Goal: Information Seeking & Learning: Find specific fact

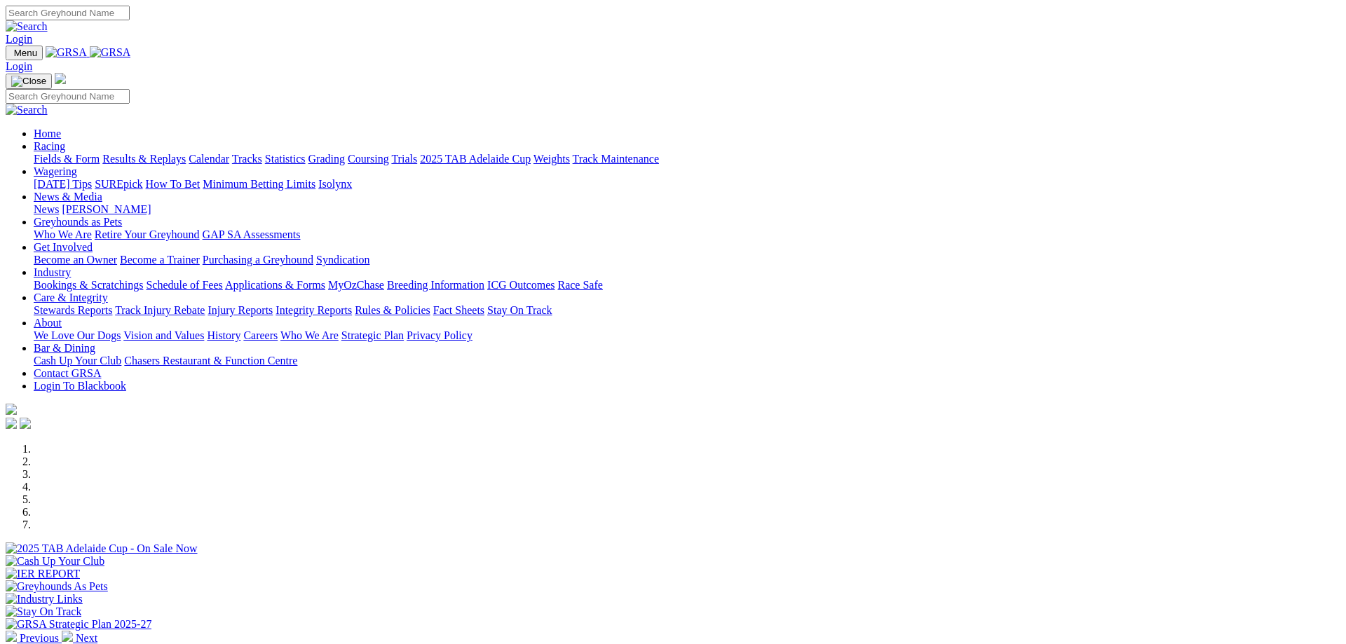
click at [388, 555] on div at bounding box center [673, 555] width 1334 height 0
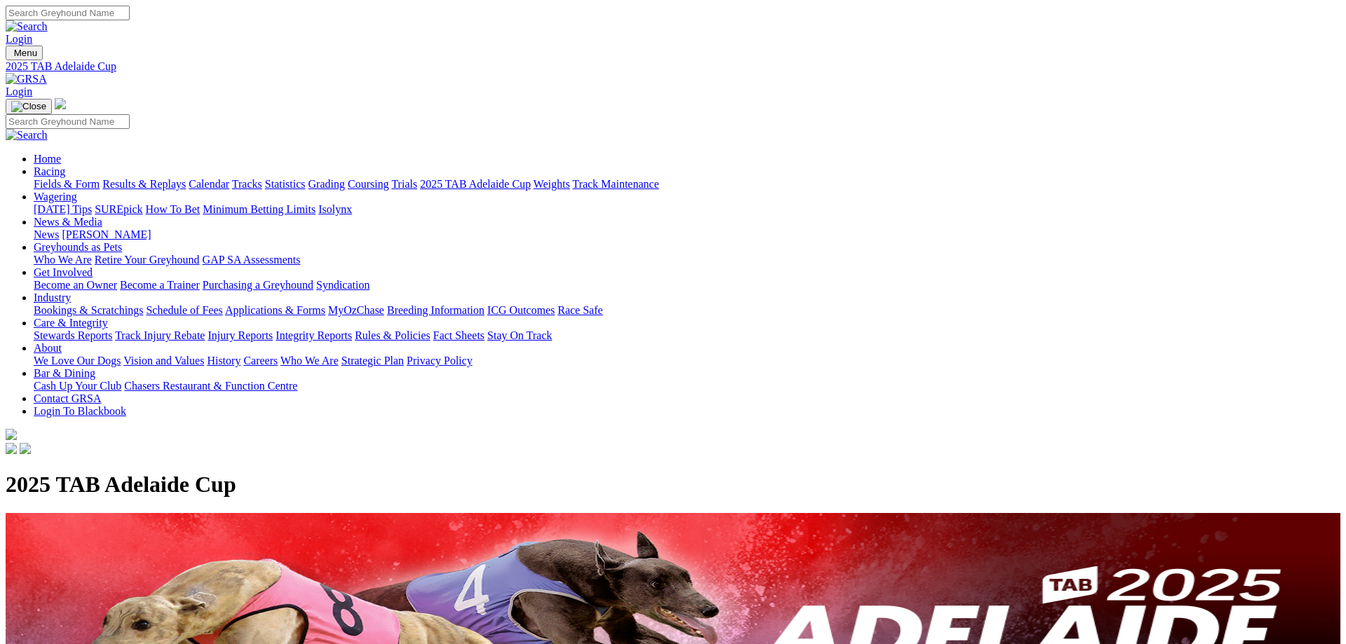
click at [186, 178] on link "Results & Replays" at bounding box center [143, 184] width 83 height 12
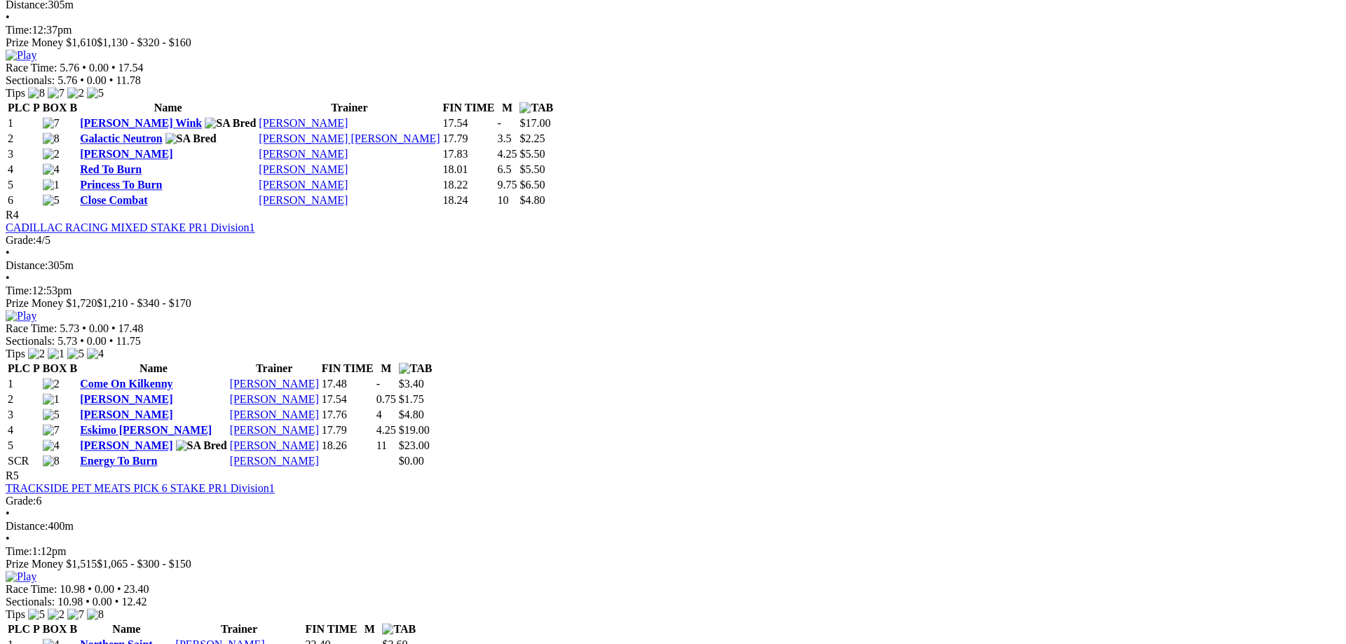
scroll to position [1238, 0]
